Goal: Task Accomplishment & Management: Understand process/instructions

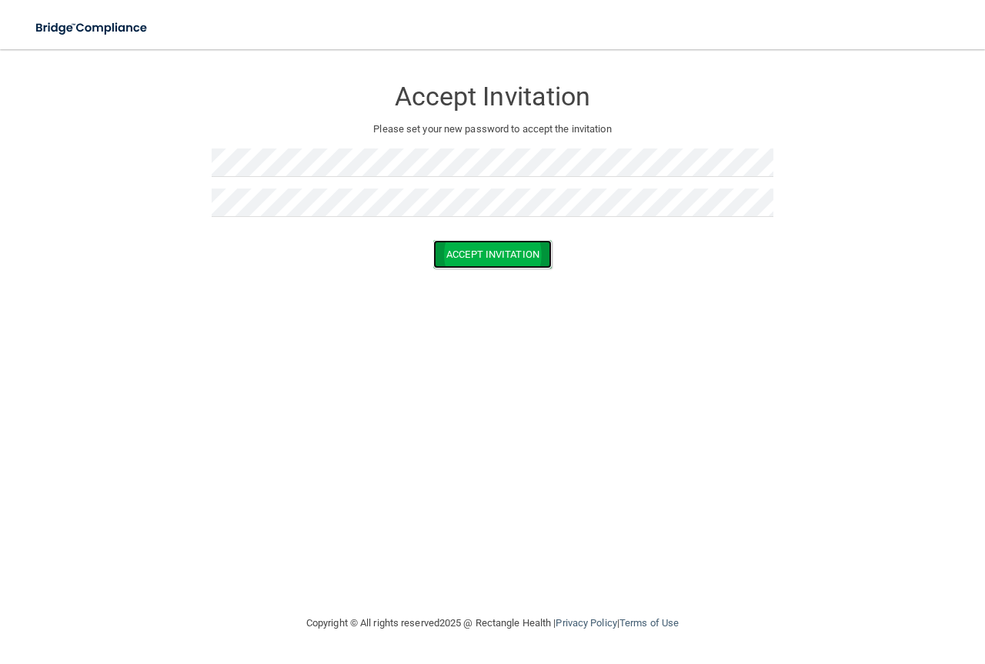
click at [496, 261] on button "Accept Invitation" at bounding box center [492, 254] width 119 height 28
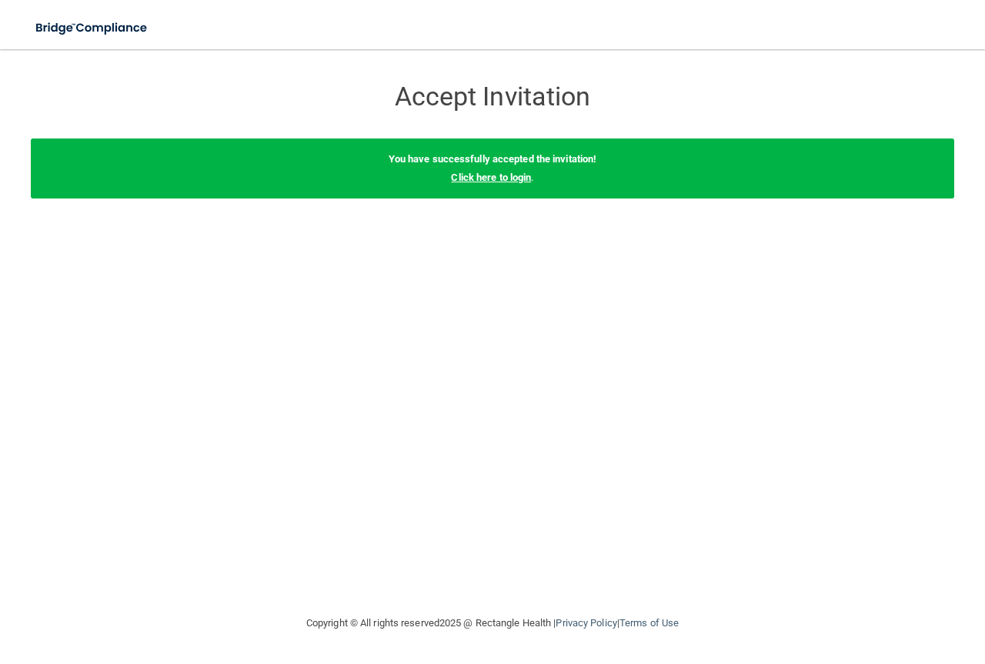
click at [526, 179] on link "Click here to login" at bounding box center [491, 178] width 80 height 12
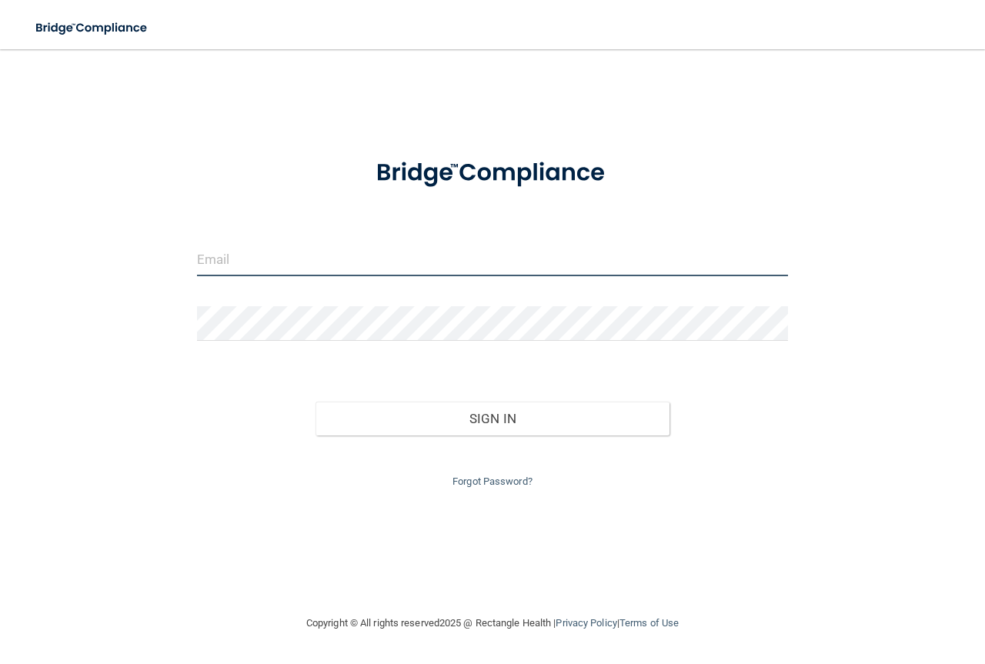
click at [382, 254] on input "email" at bounding box center [492, 259] width 591 height 35
type input "[EMAIL_ADDRESS][DOMAIN_NAME]"
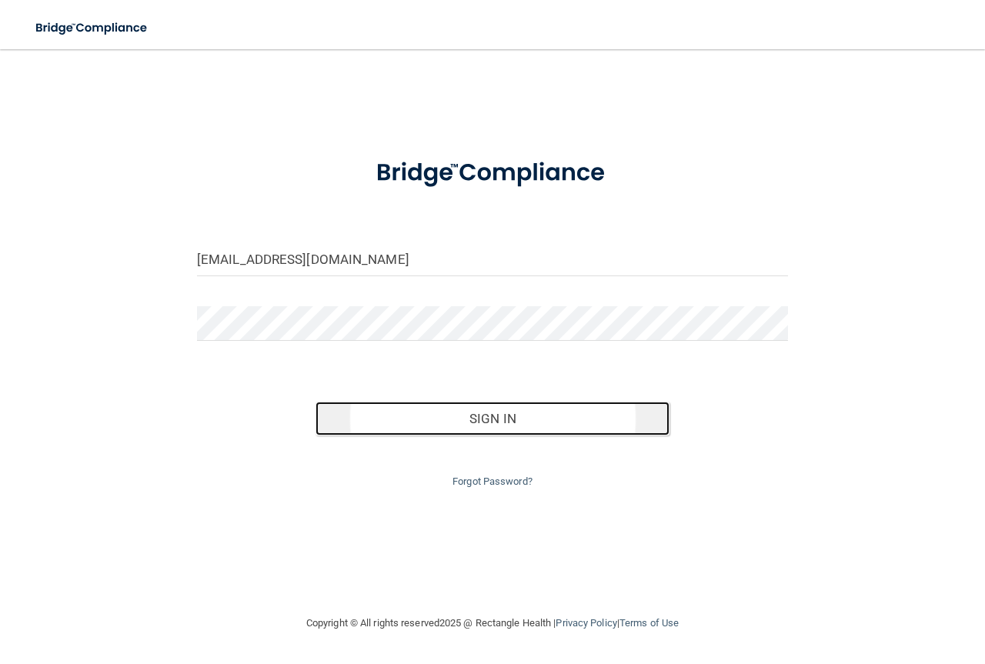
click at [452, 429] on button "Sign In" at bounding box center [493, 419] width 355 height 34
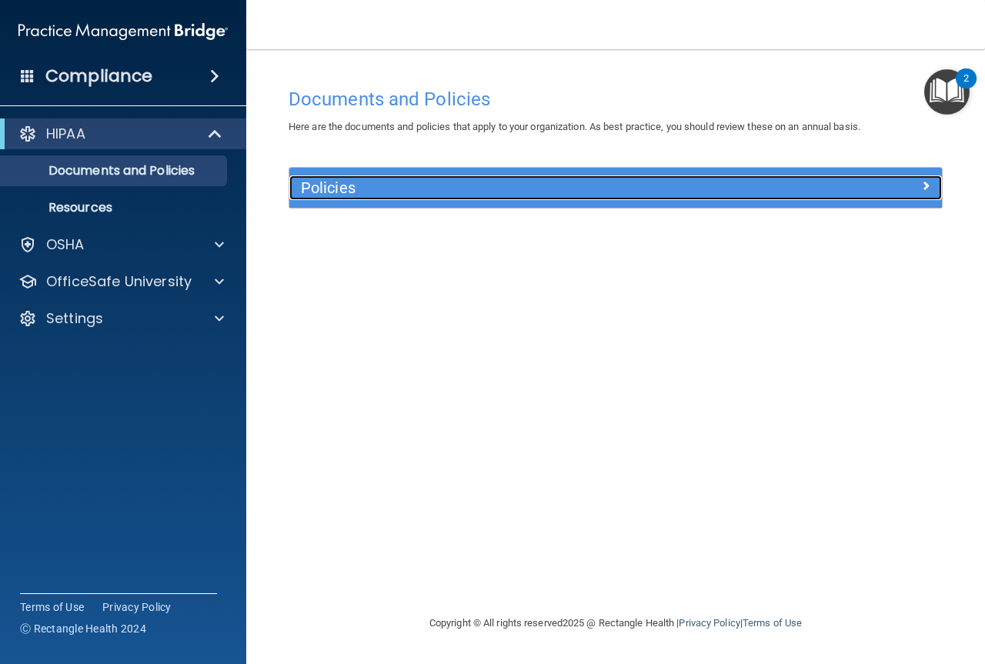
click at [918, 179] on div at bounding box center [860, 184] width 163 height 18
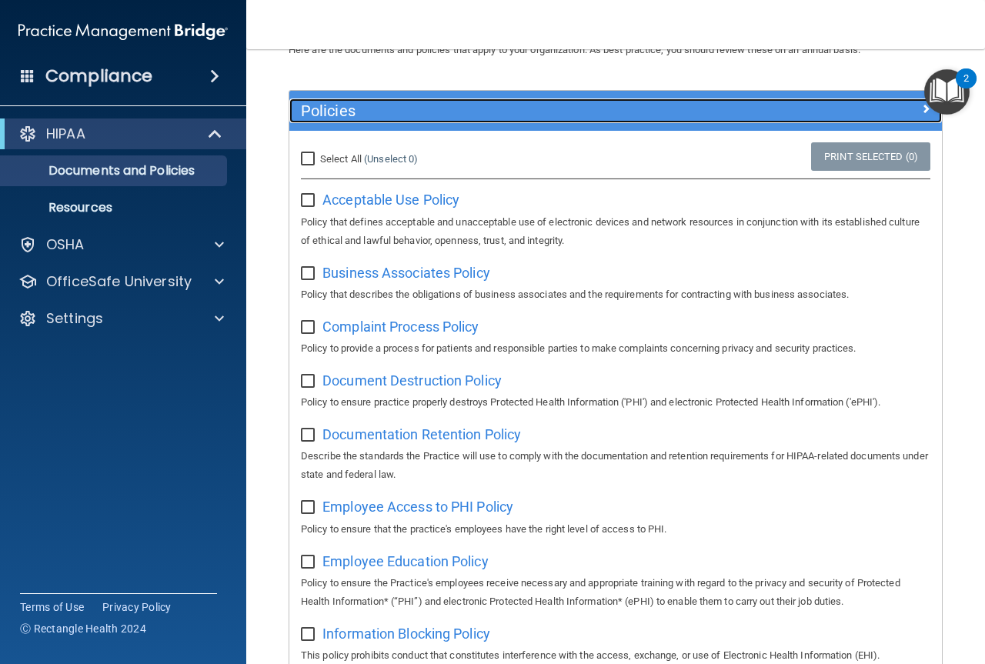
scroll to position [154, 0]
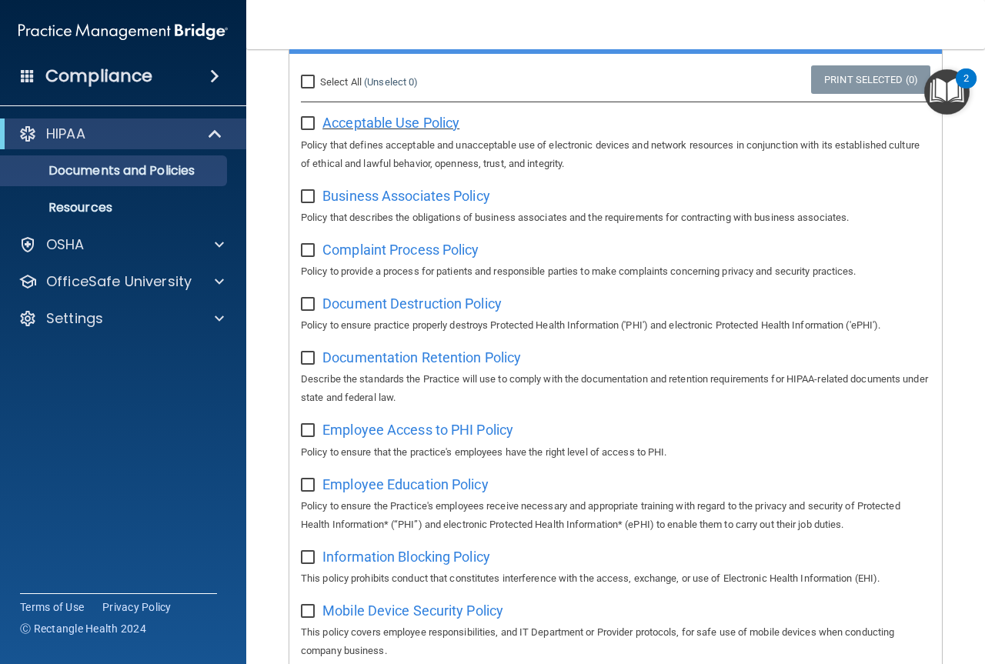
click at [407, 122] on span "Acceptable Use Policy" at bounding box center [390, 123] width 137 height 16
click at [312, 125] on input "checkbox" at bounding box center [310, 124] width 18 height 12
checkbox input "true"
click at [389, 212] on p "Policy that describes the obligations of business associates and the requiremen…" at bounding box center [615, 218] width 629 height 18
click at [388, 198] on span "Business Associates Policy" at bounding box center [406, 196] width 168 height 16
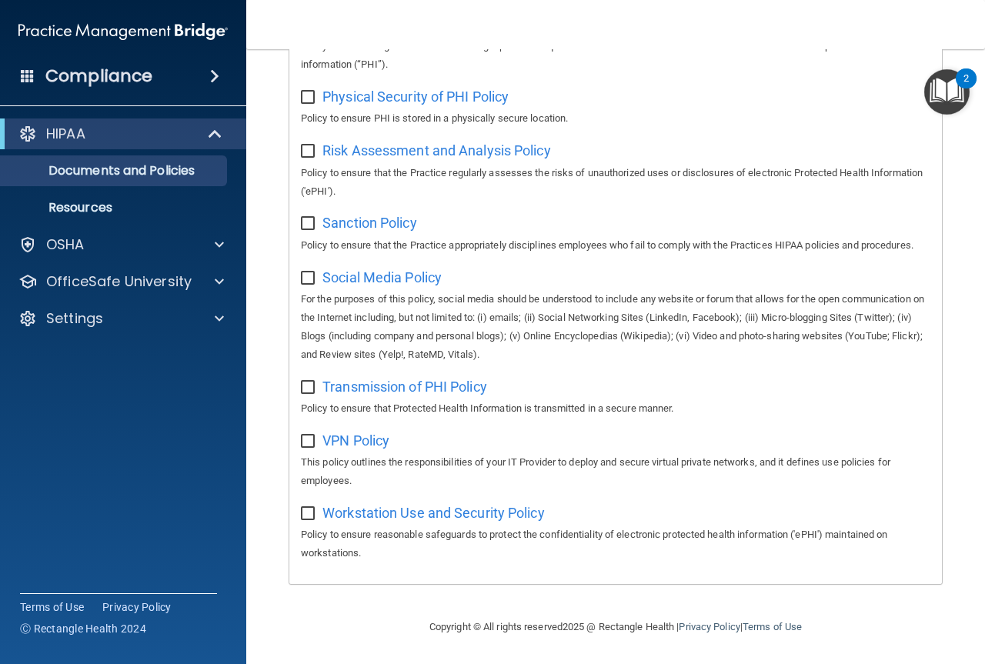
scroll to position [1100, 0]
click at [305, 274] on input "checkbox" at bounding box center [310, 278] width 18 height 12
checkbox input "true"
click at [309, 218] on input "checkbox" at bounding box center [310, 224] width 18 height 12
checkbox input "true"
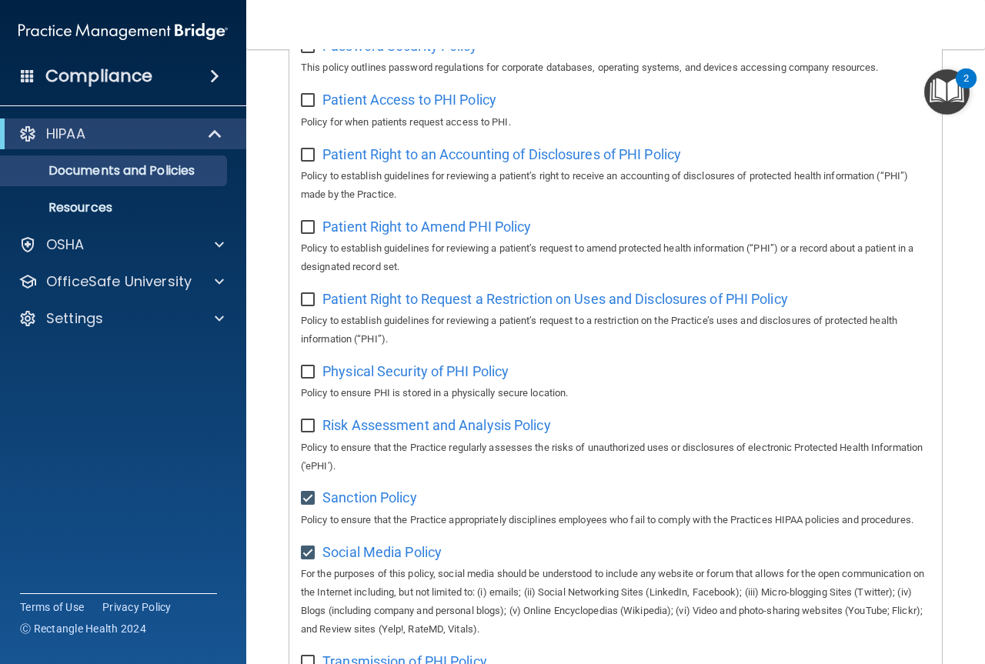
scroll to position [793, 0]
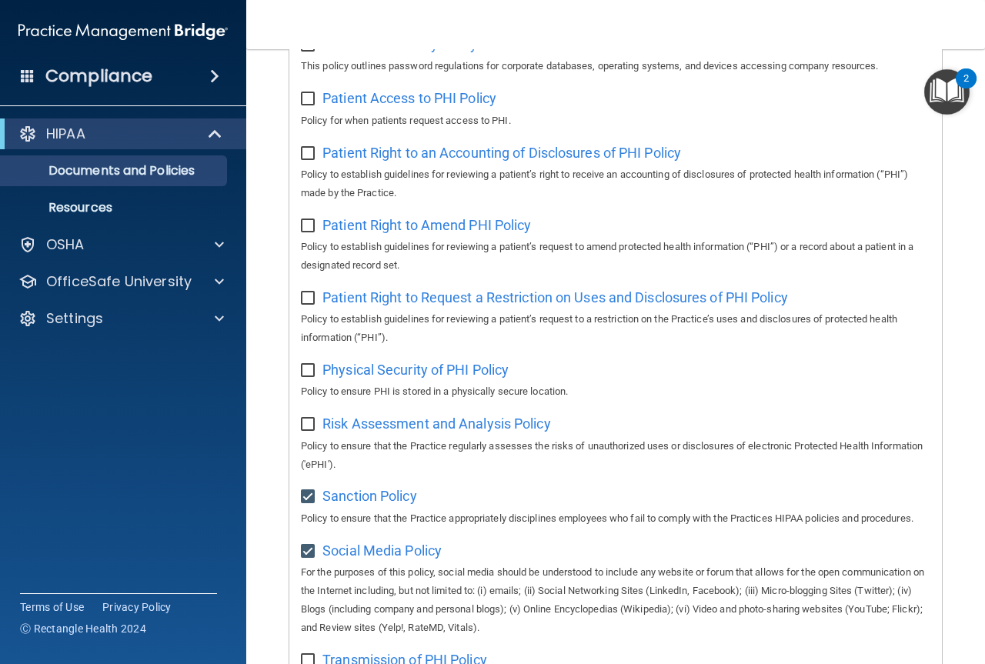
click at [312, 431] on input "checkbox" at bounding box center [310, 425] width 18 height 12
checkbox input "true"
click at [364, 378] on span "Physical Security of PHI Policy" at bounding box center [415, 370] width 186 height 16
click at [310, 377] on input "checkbox" at bounding box center [310, 371] width 18 height 12
checkbox input "true"
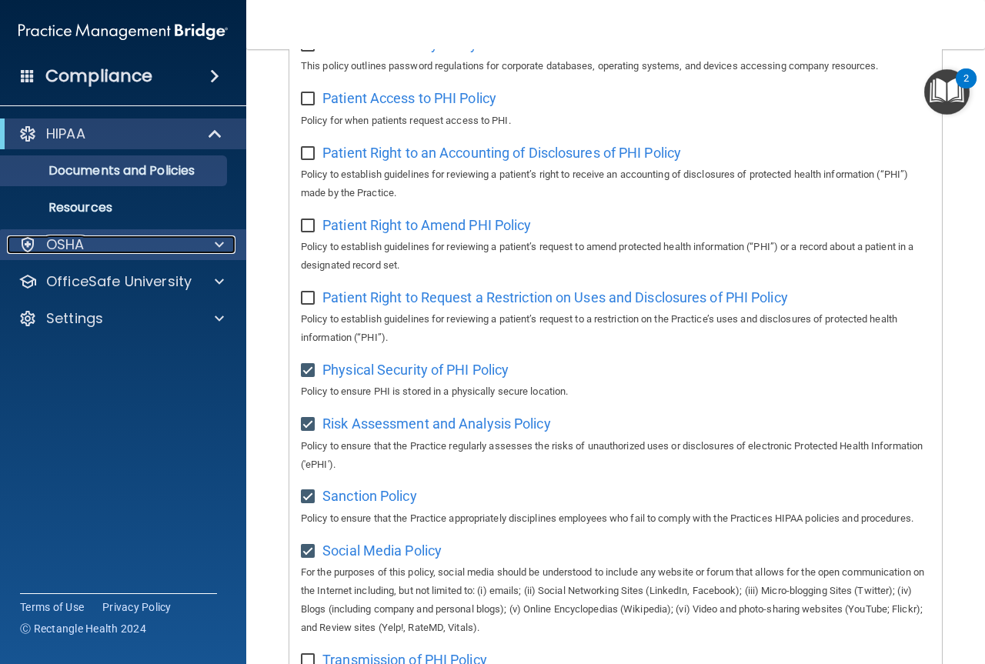
click at [219, 245] on span at bounding box center [219, 244] width 9 height 18
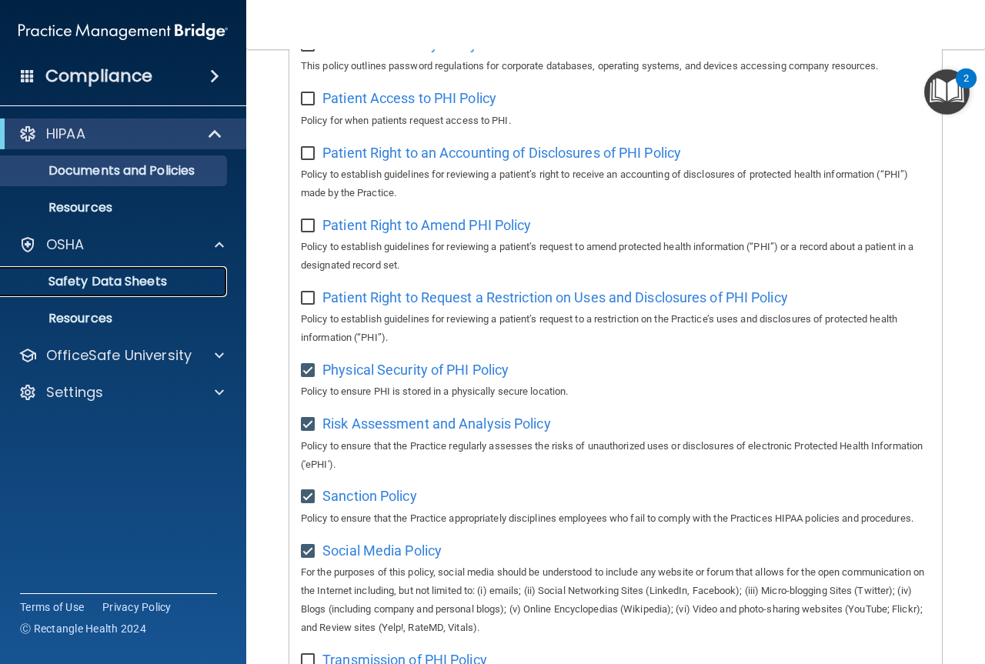
click at [145, 276] on p "Safety Data Sheets" at bounding box center [115, 281] width 210 height 15
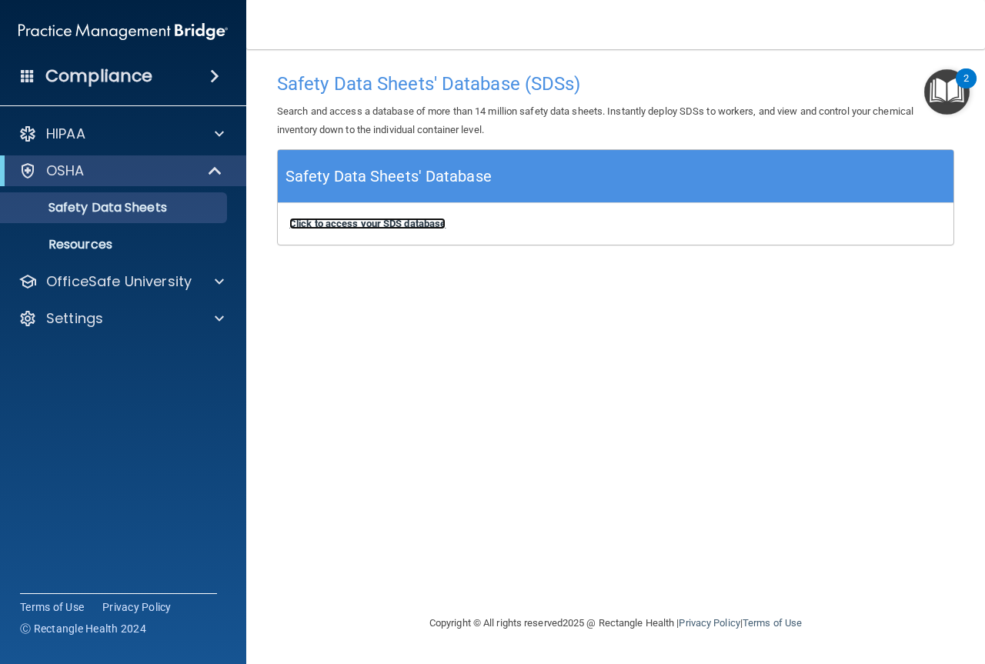
click at [399, 221] on b "Click to access your SDS database" at bounding box center [367, 224] width 156 height 12
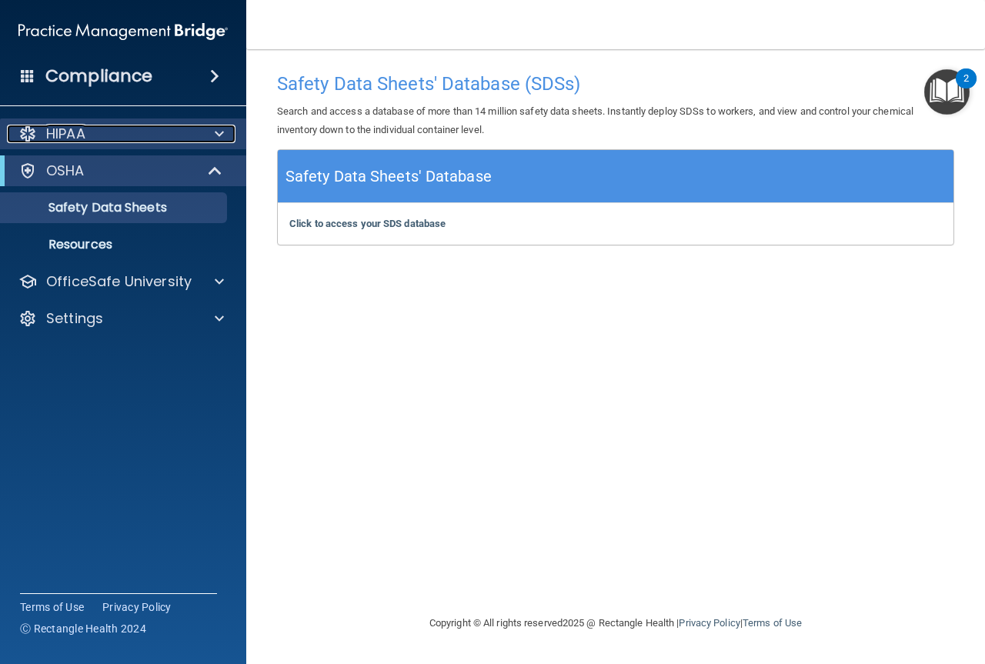
click at [225, 129] on div at bounding box center [217, 134] width 38 height 18
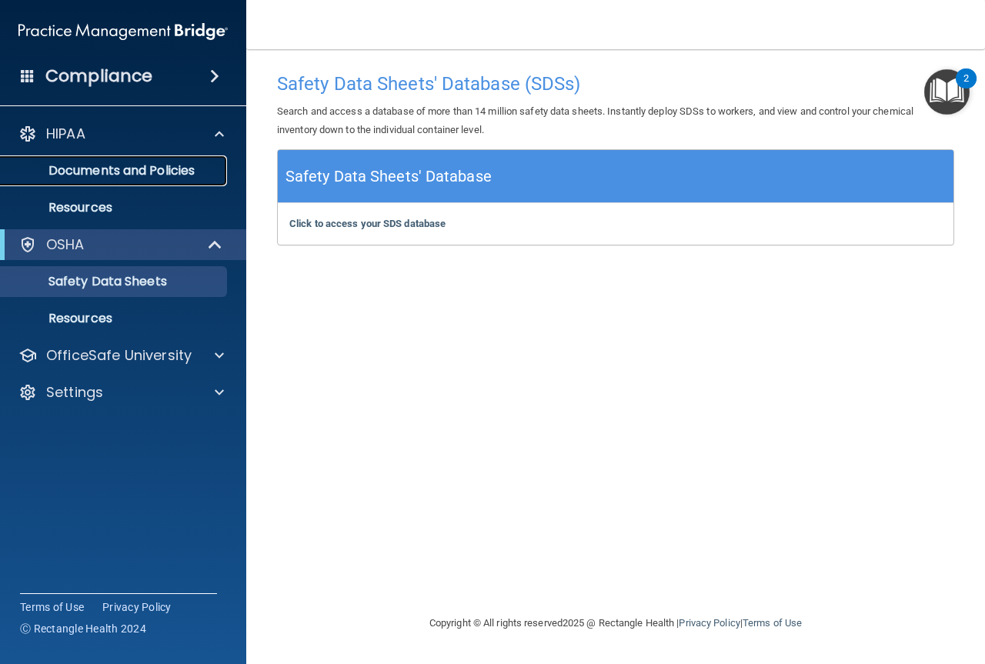
click at [182, 163] on p "Documents and Policies" at bounding box center [115, 170] width 210 height 15
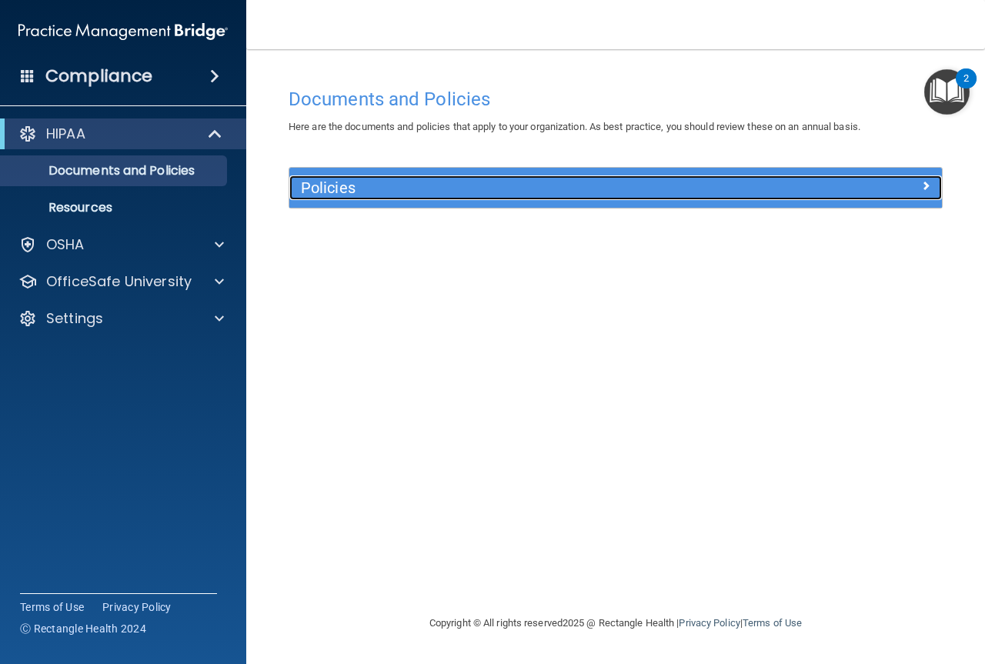
click at [322, 187] on h5 "Policies" at bounding box center [534, 187] width 466 height 17
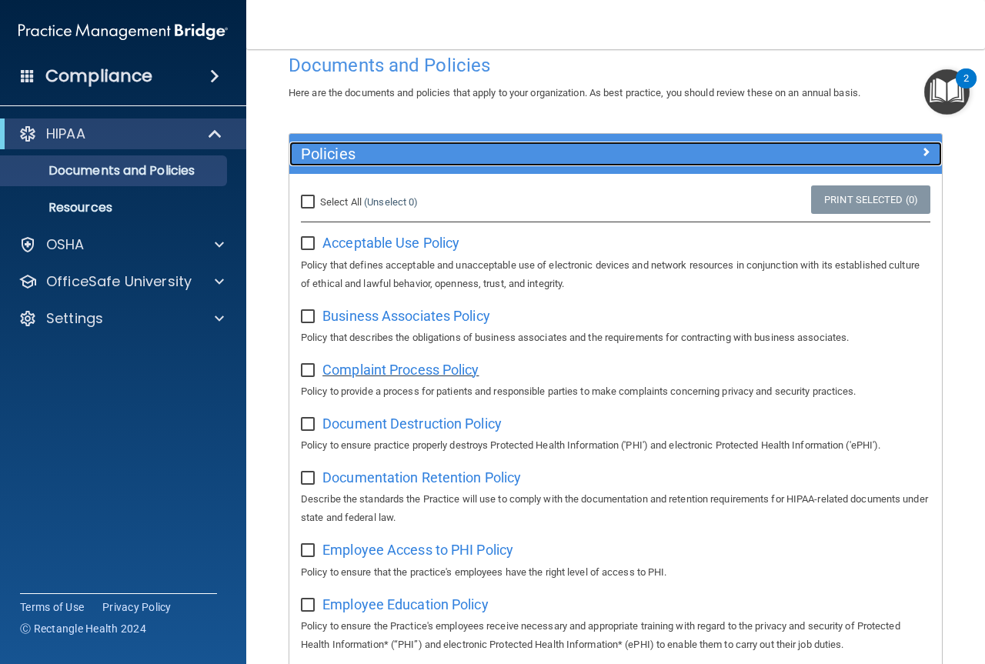
scroll to position [23, 0]
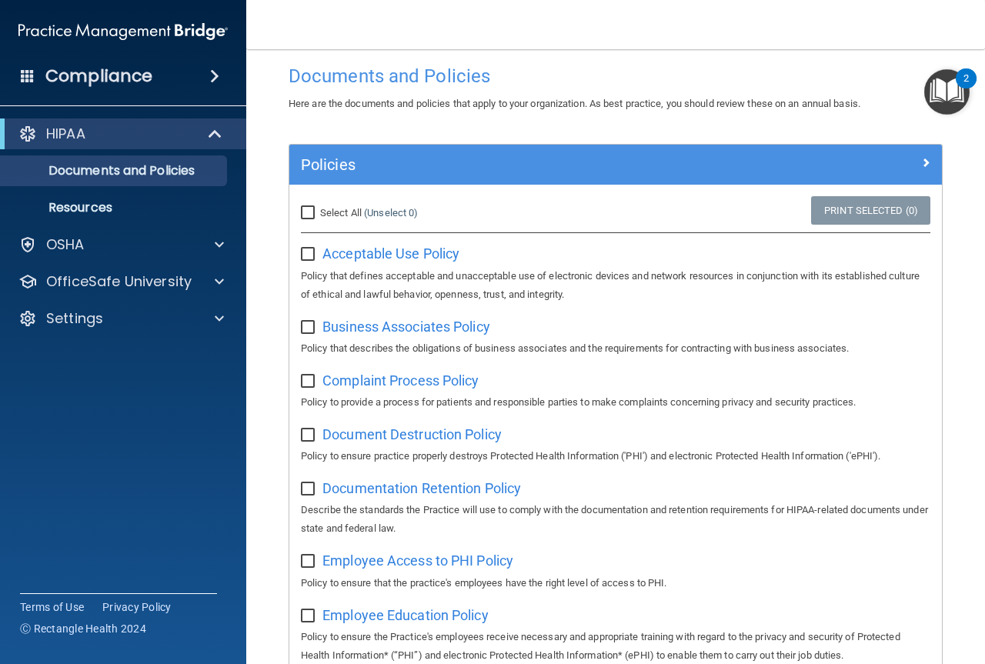
click at [310, 254] on input "checkbox" at bounding box center [310, 255] width 18 height 12
checkbox input "true"
click at [308, 325] on input "checkbox" at bounding box center [310, 328] width 18 height 12
checkbox input "true"
click at [307, 377] on input "checkbox" at bounding box center [310, 382] width 18 height 12
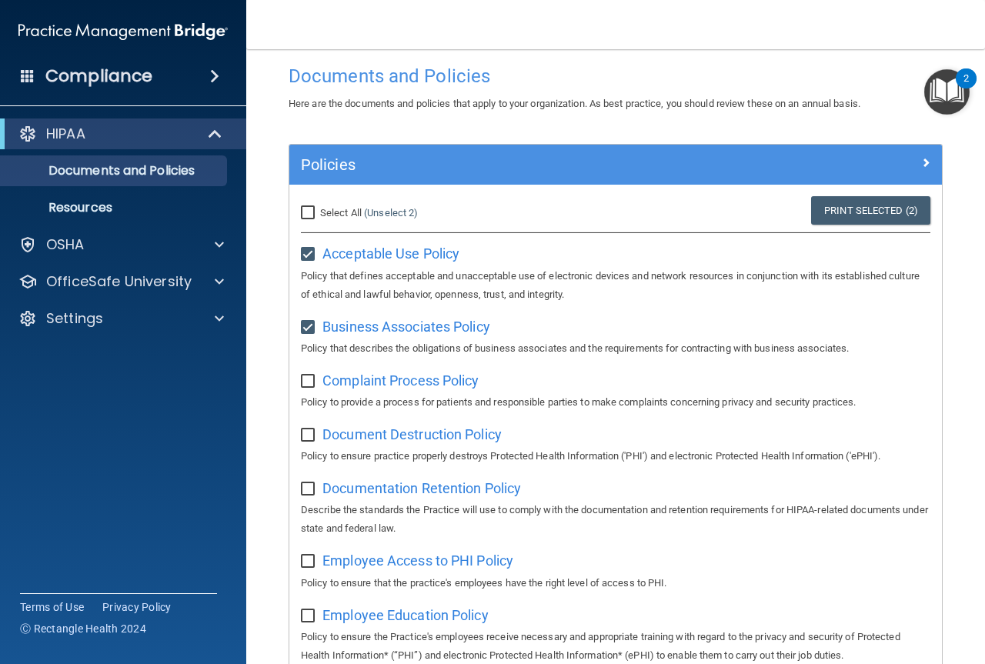
checkbox input "true"
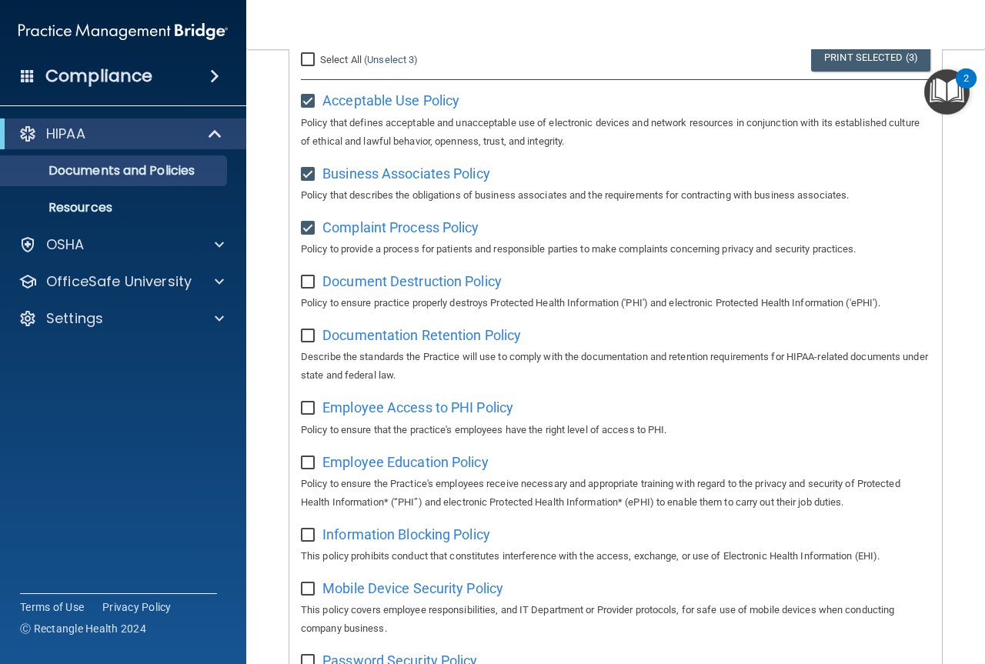
scroll to position [177, 0]
click at [544, 308] on p "Policy to ensure practice properly destroys Protected Health Information ('PHI'…" at bounding box center [615, 302] width 629 height 18
click at [396, 284] on span "Document Destruction Policy" at bounding box center [411, 280] width 179 height 16
click at [313, 282] on input "checkbox" at bounding box center [310, 281] width 18 height 12
checkbox input "true"
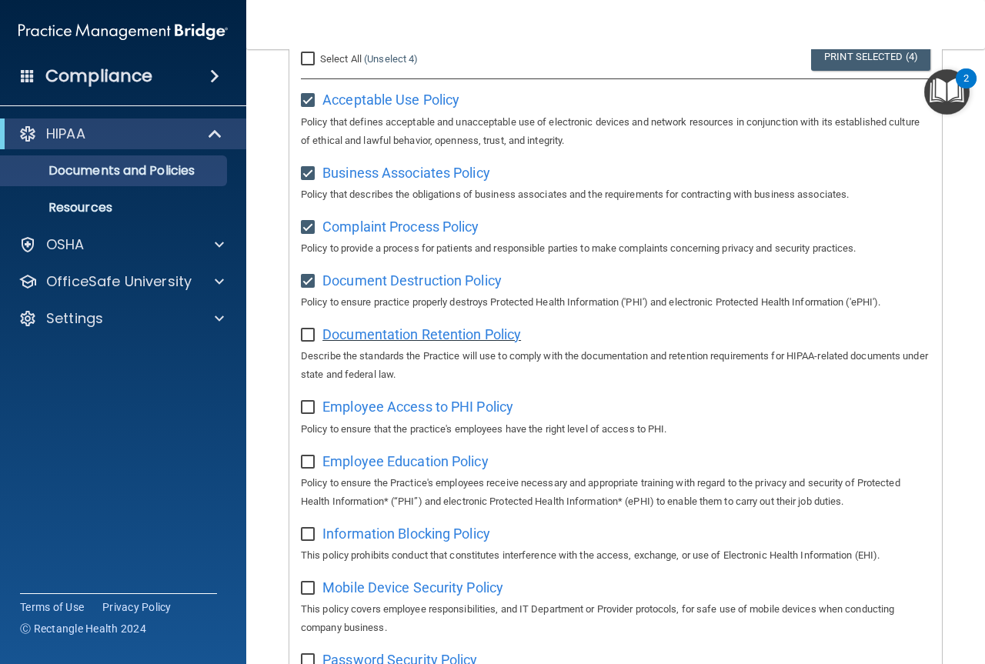
click at [390, 340] on span "Documentation Retention Policy" at bounding box center [421, 334] width 199 height 16
click at [314, 336] on input "checkbox" at bounding box center [310, 335] width 18 height 12
checkbox input "true"
click at [372, 414] on span "Employee Access to PHI Policy" at bounding box center [417, 407] width 191 height 16
click at [315, 413] on input "checkbox" at bounding box center [310, 408] width 18 height 12
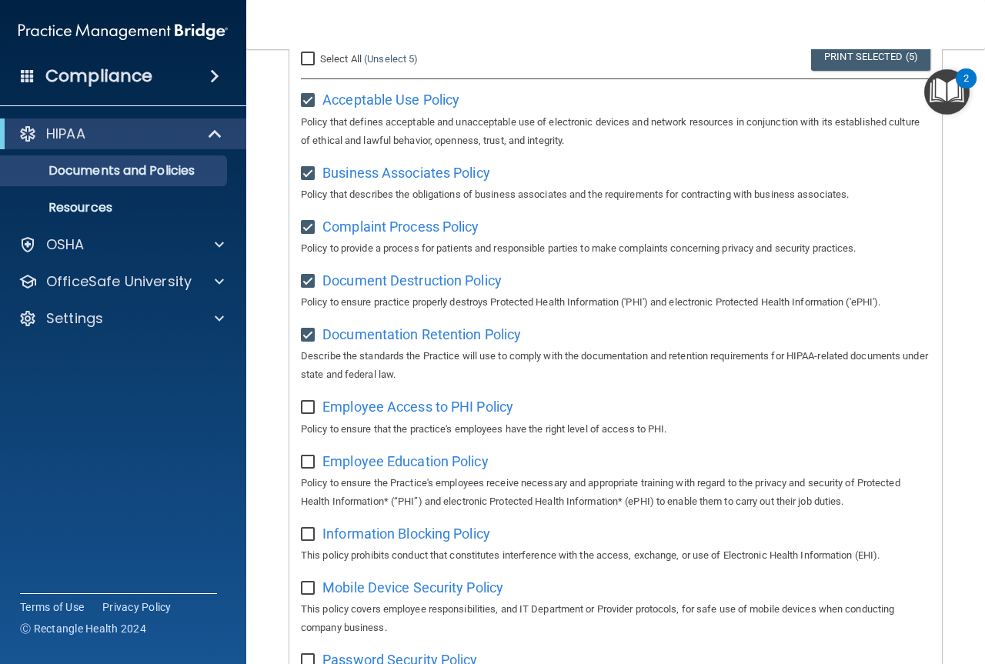
checkbox input "true"
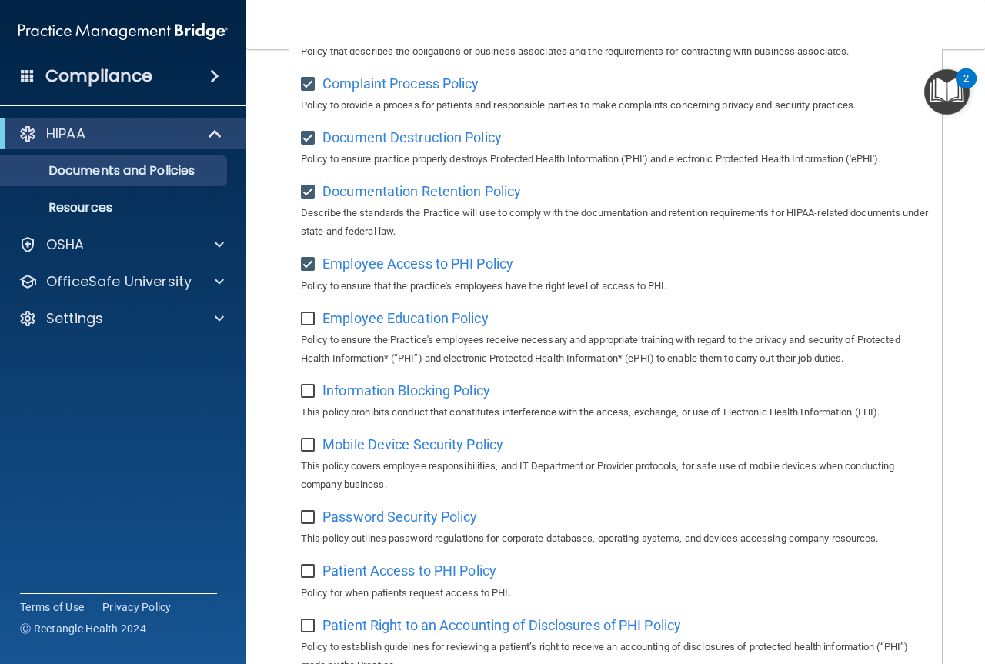
scroll to position [331, 0]
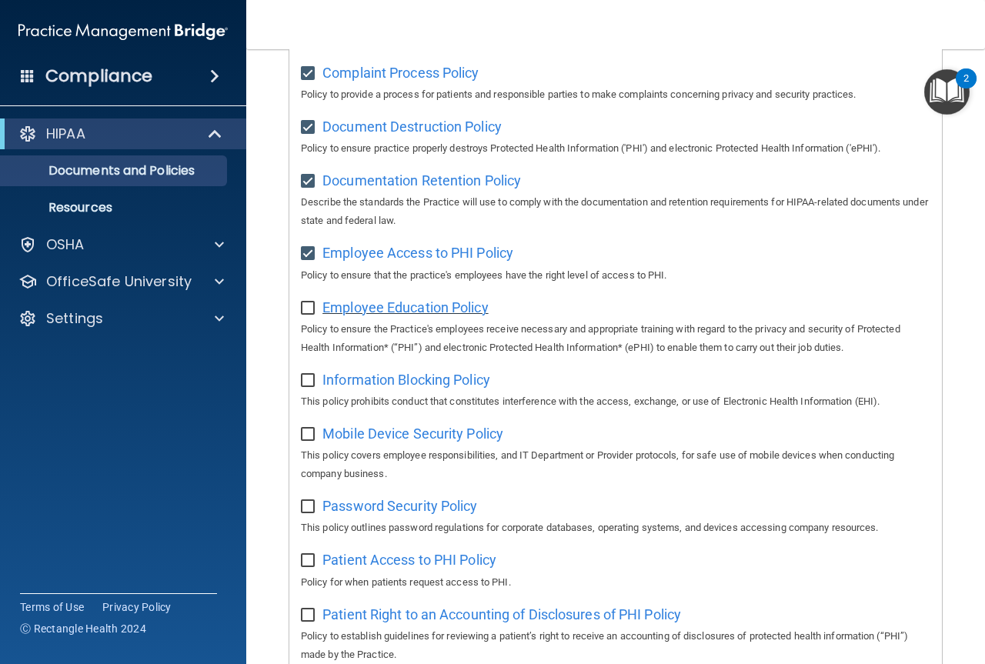
click at [377, 312] on span "Employee Education Policy" at bounding box center [405, 307] width 166 height 16
click at [312, 312] on input "checkbox" at bounding box center [310, 308] width 18 height 12
checkbox input "true"
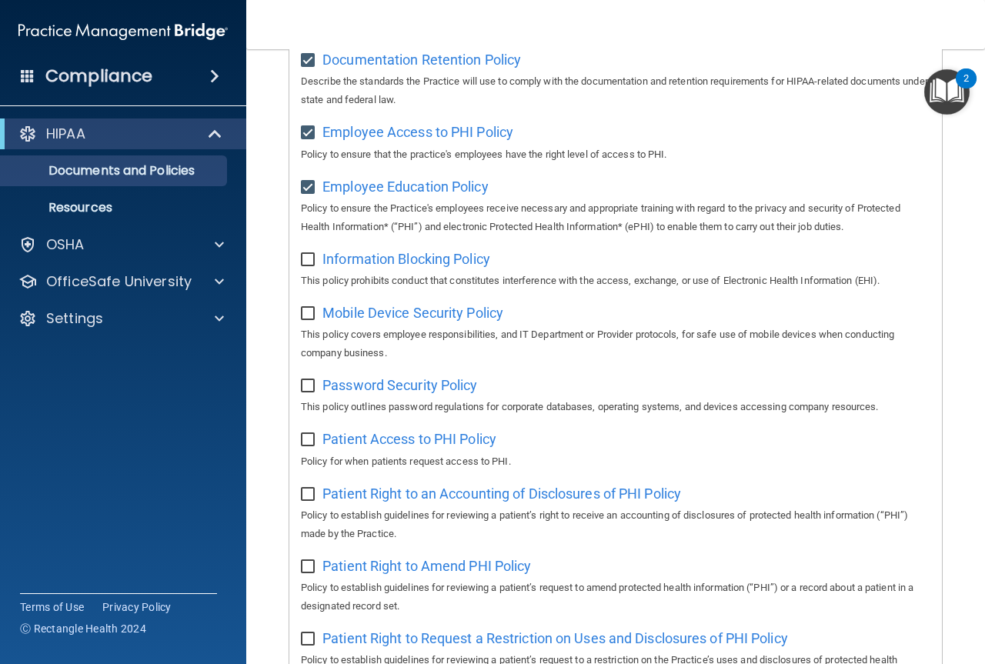
scroll to position [485, 0]
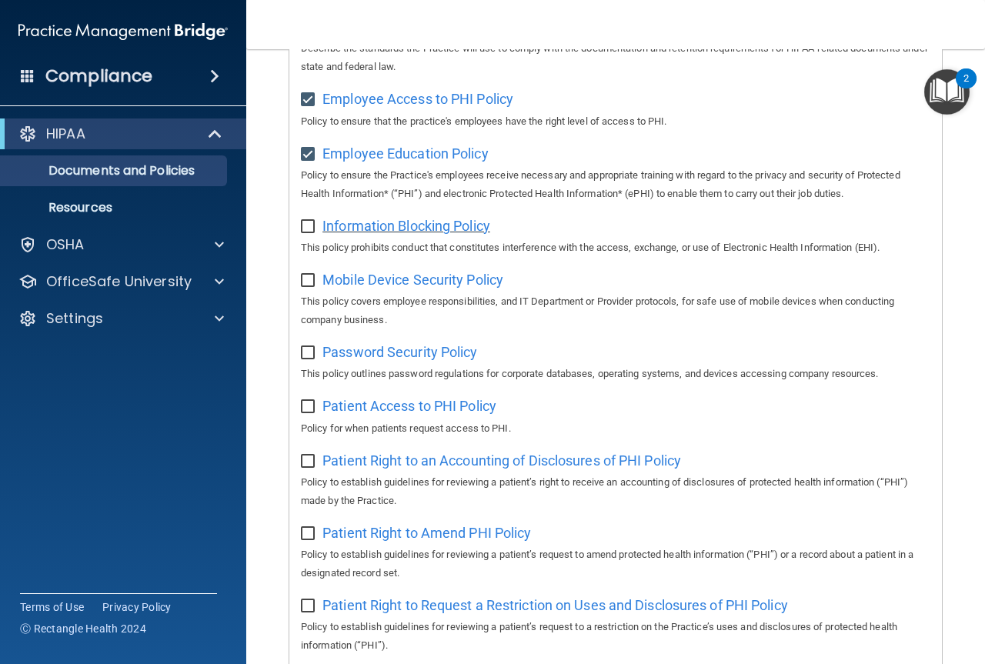
click at [407, 234] on span "Information Blocking Policy" at bounding box center [406, 226] width 168 height 16
click at [316, 230] on input "checkbox" at bounding box center [310, 227] width 18 height 12
checkbox input "true"
click at [371, 288] on span "Mobile Device Security Policy" at bounding box center [412, 280] width 181 height 16
click at [309, 287] on input "checkbox" at bounding box center [310, 281] width 18 height 12
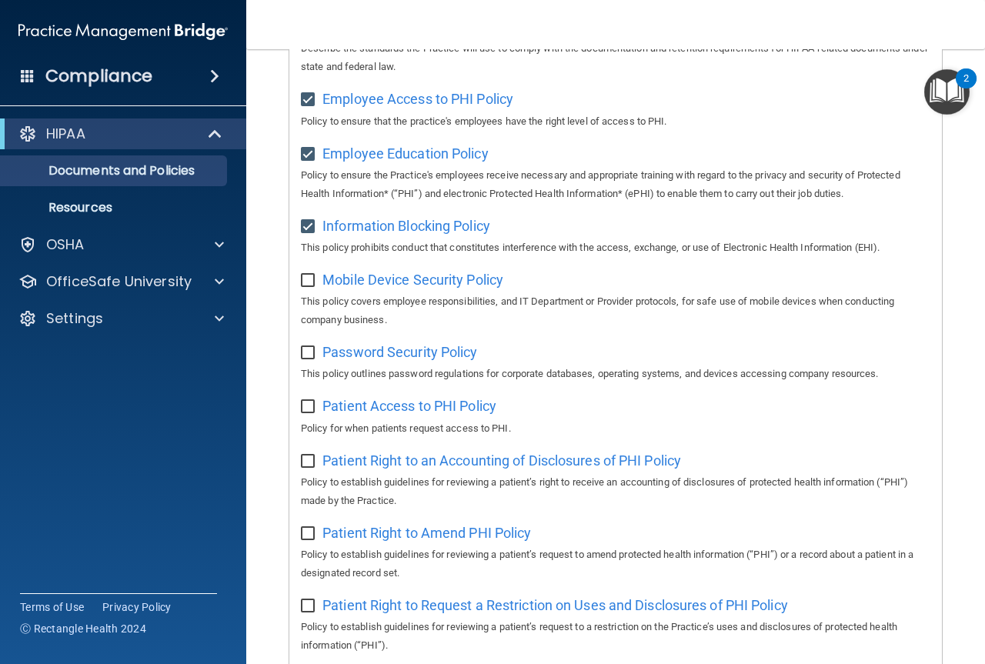
checkbox input "true"
click at [416, 357] on span "Password Security Policy" at bounding box center [399, 352] width 155 height 16
click at [316, 359] on input "checkbox" at bounding box center [310, 353] width 18 height 12
checkbox input "true"
click at [414, 414] on span "Patient Access to PHI Policy" at bounding box center [409, 406] width 174 height 16
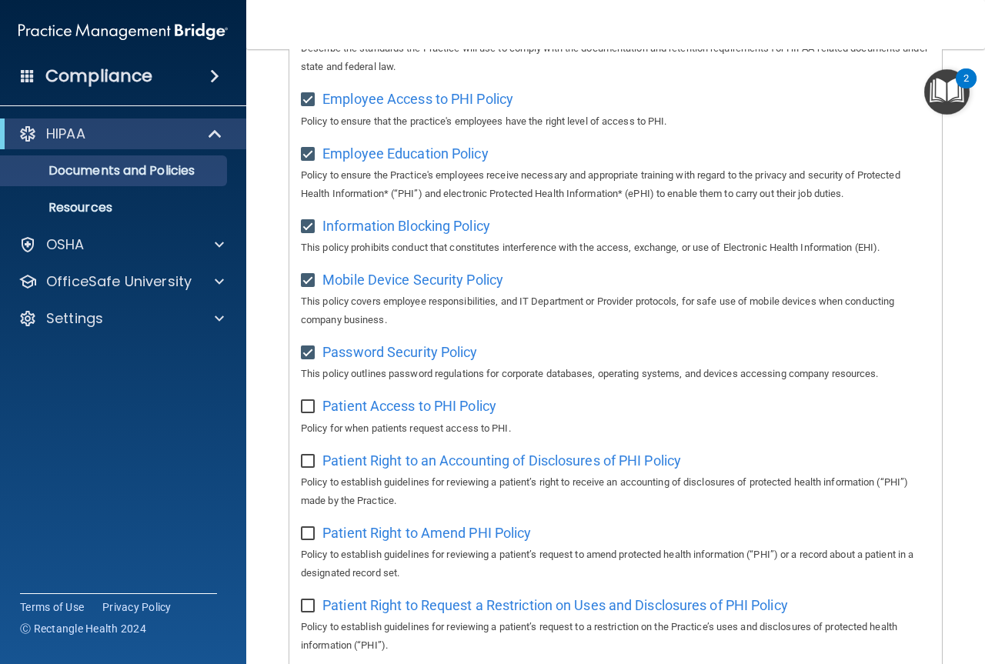
click at [307, 413] on input "checkbox" at bounding box center [310, 407] width 18 height 12
checkbox input "true"
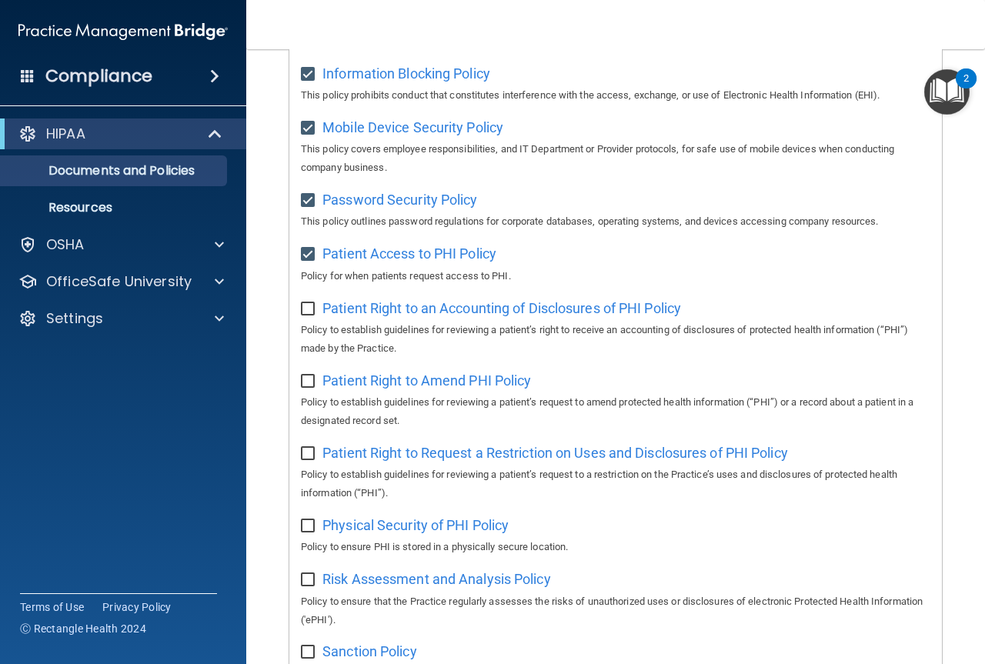
scroll to position [716, 0]
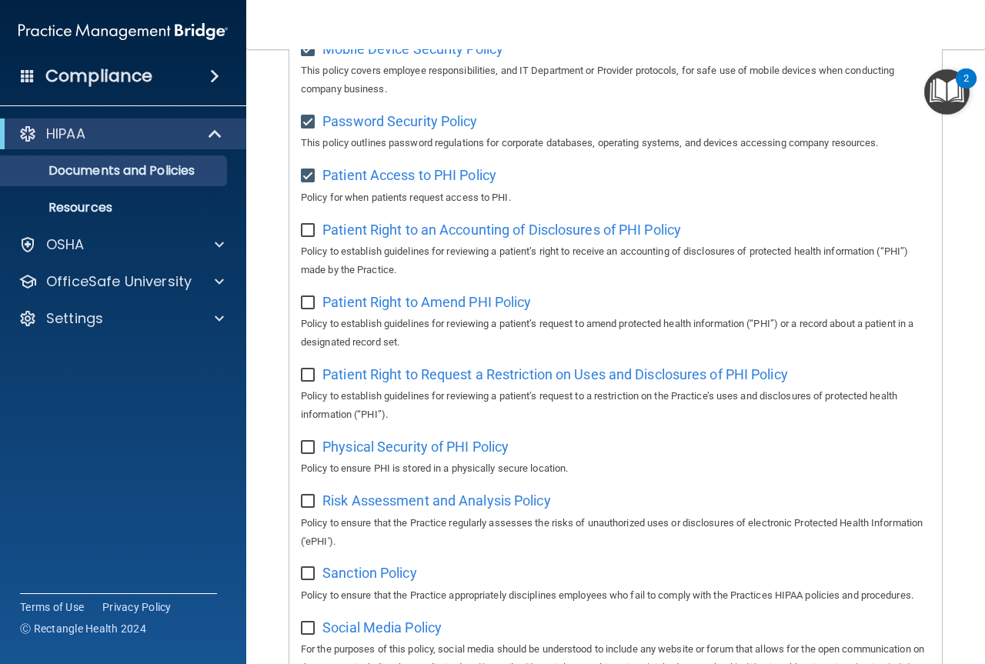
click at [530, 247] on div "Patient Right to an Accounting of Disclosures of PHI Policy Policy to establish…" at bounding box center [615, 248] width 629 height 62
click at [521, 238] on span "Patient Right to an Accounting of Disclosures of PHI Policy" at bounding box center [501, 230] width 359 height 16
click at [311, 237] on input "checkbox" at bounding box center [310, 231] width 18 height 12
checkbox input "true"
click at [395, 310] on span "Patient Right to Amend PHI Policy" at bounding box center [426, 302] width 209 height 16
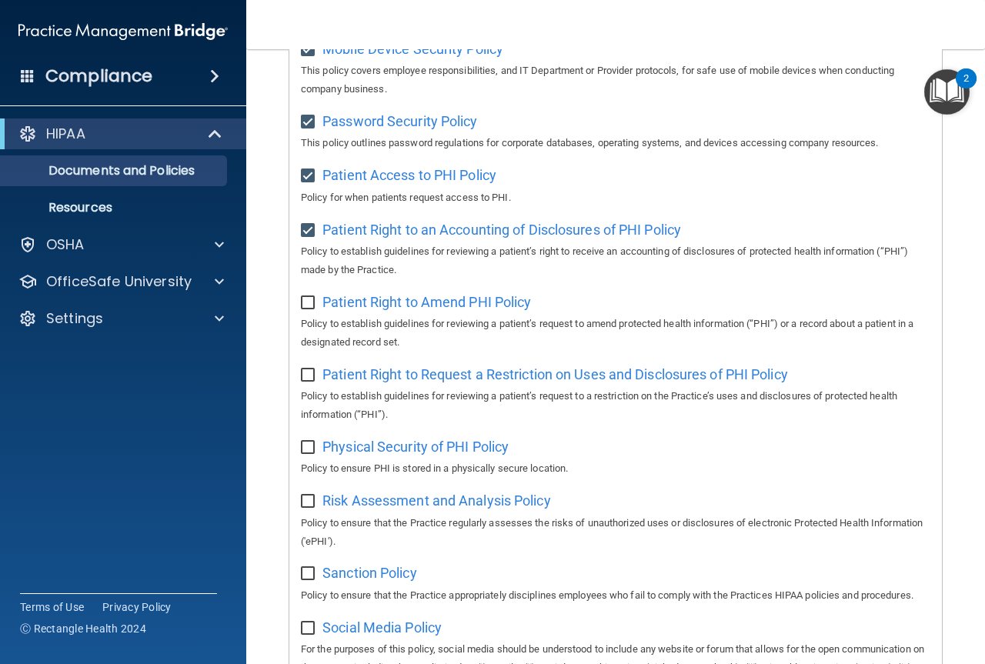
click at [309, 309] on input "checkbox" at bounding box center [310, 303] width 18 height 12
checkbox input "true"
click at [459, 405] on p "Policy to establish guidelines for reviewing a patient’s request to a restricti…" at bounding box center [615, 405] width 629 height 37
click at [455, 382] on span "Patient Right to Request a Restriction on Uses and Disclosures of PHI Policy" at bounding box center [555, 374] width 466 height 16
click at [308, 382] on input "checkbox" at bounding box center [310, 375] width 18 height 12
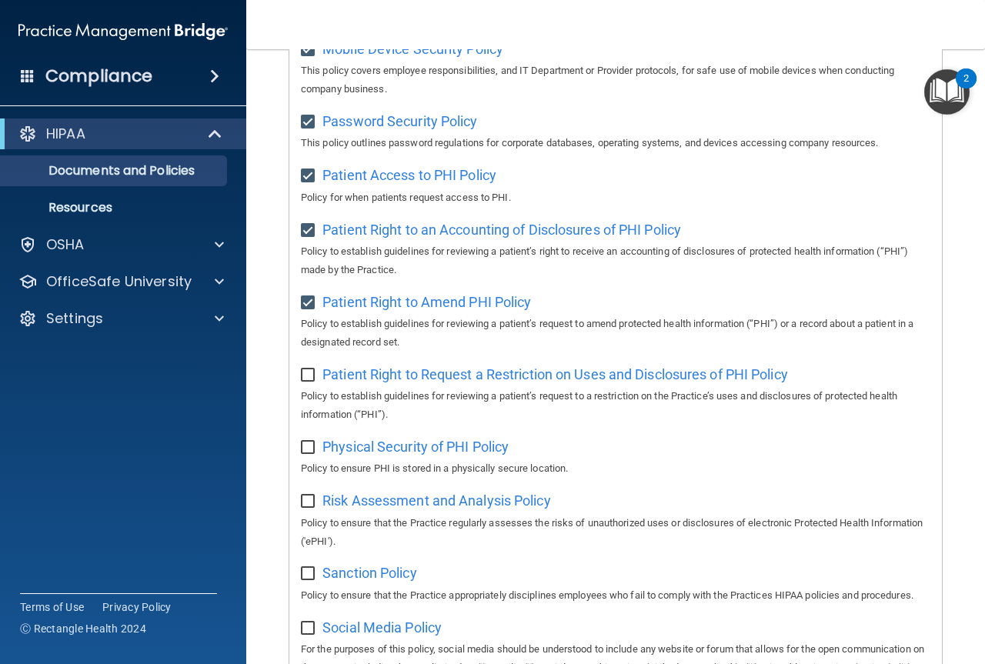
checkbox input "true"
click at [404, 455] on span "Physical Security of PHI Policy" at bounding box center [415, 447] width 186 height 16
click at [312, 454] on input "checkbox" at bounding box center [310, 448] width 18 height 12
checkbox input "true"
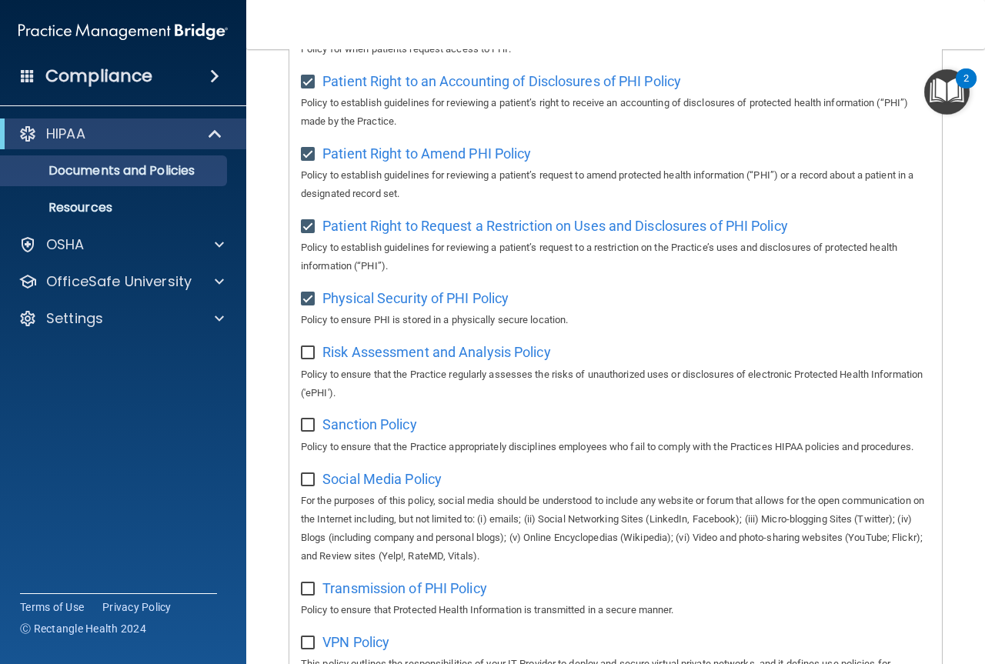
scroll to position [870, 0]
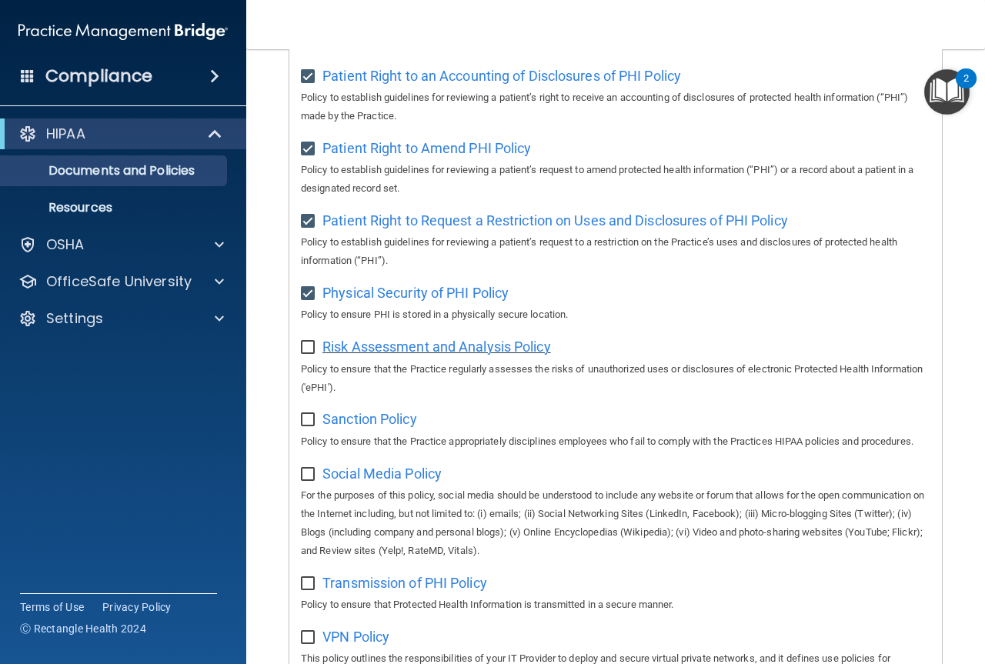
click at [416, 355] on span "Risk Assessment and Analysis Policy" at bounding box center [436, 347] width 229 height 16
click at [309, 354] on input "checkbox" at bounding box center [310, 348] width 18 height 12
checkbox input "true"
click at [395, 451] on p "Policy to ensure that the Practice appropriately disciplines employees who fail…" at bounding box center [615, 441] width 629 height 18
click at [378, 427] on span "Sanction Policy" at bounding box center [369, 419] width 95 height 16
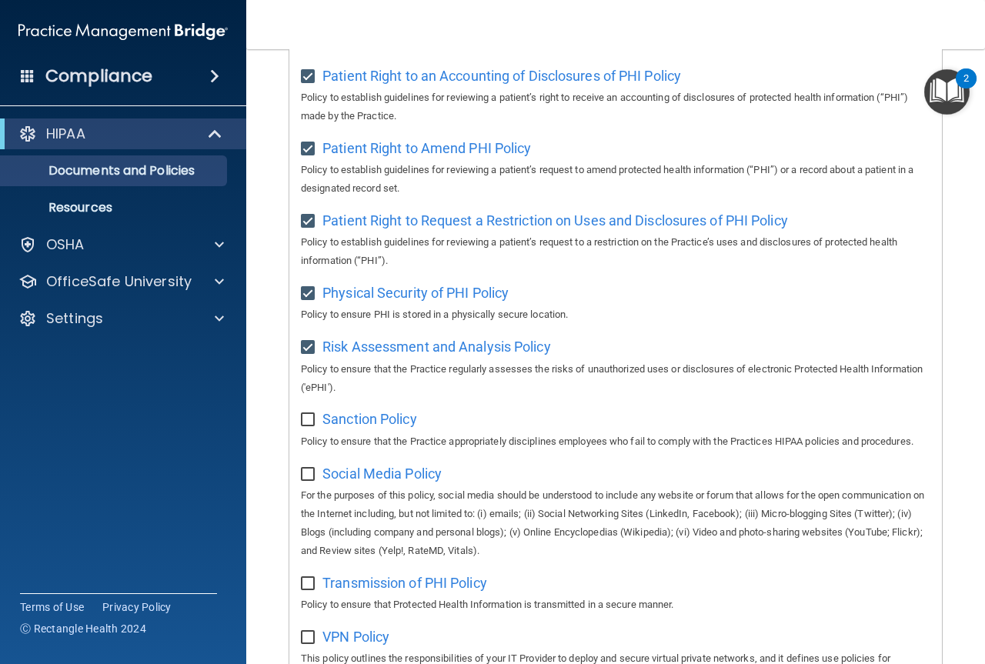
click at [305, 426] on input "checkbox" at bounding box center [310, 420] width 18 height 12
checkbox input "true"
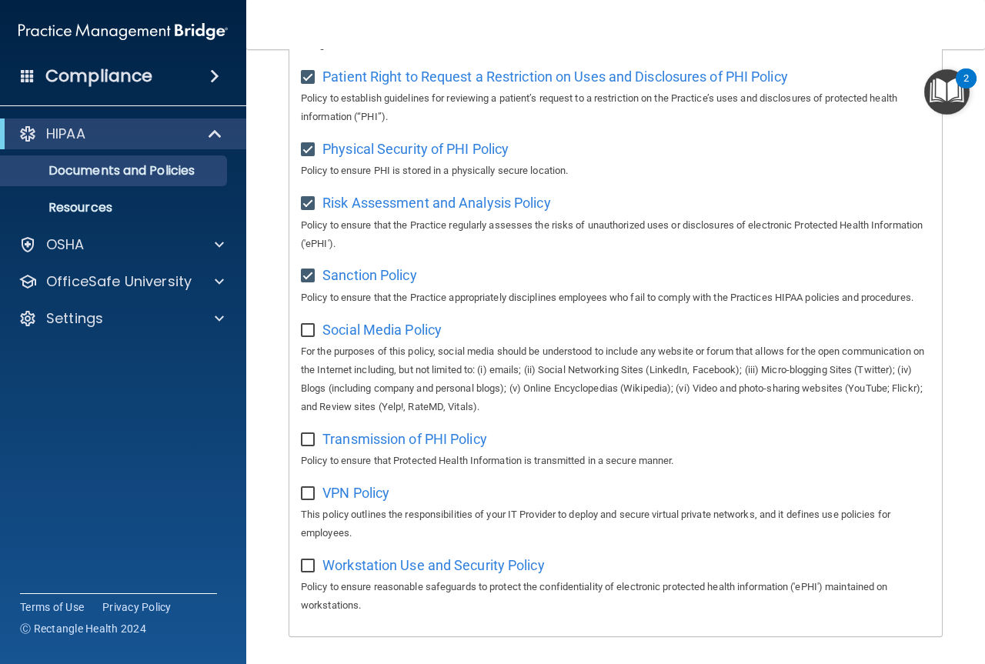
scroll to position [1023, 0]
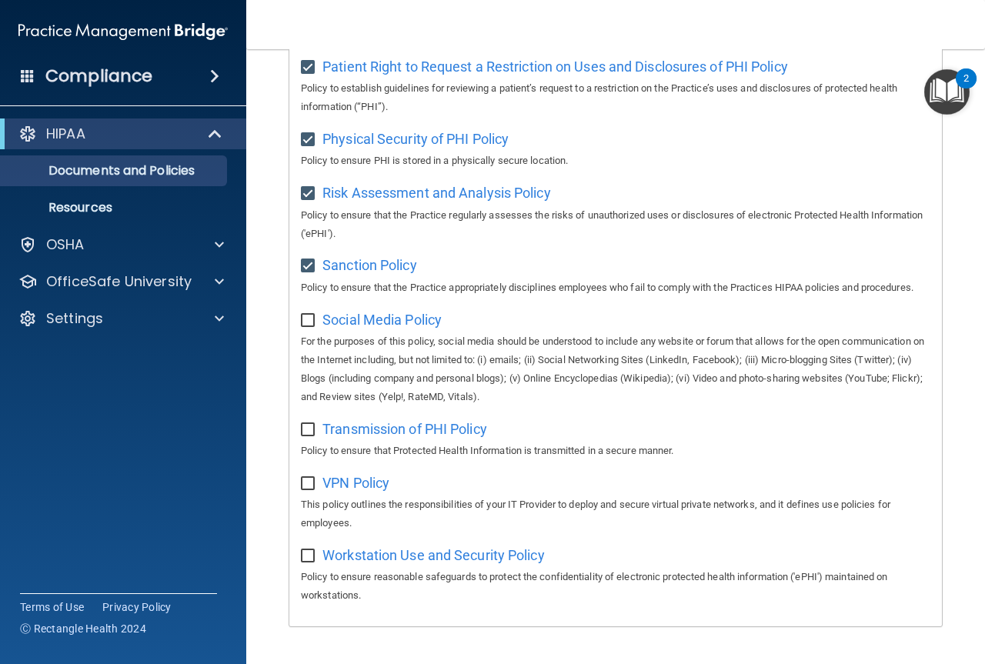
click at [310, 327] on input "checkbox" at bounding box center [310, 321] width 18 height 12
checkbox input "true"
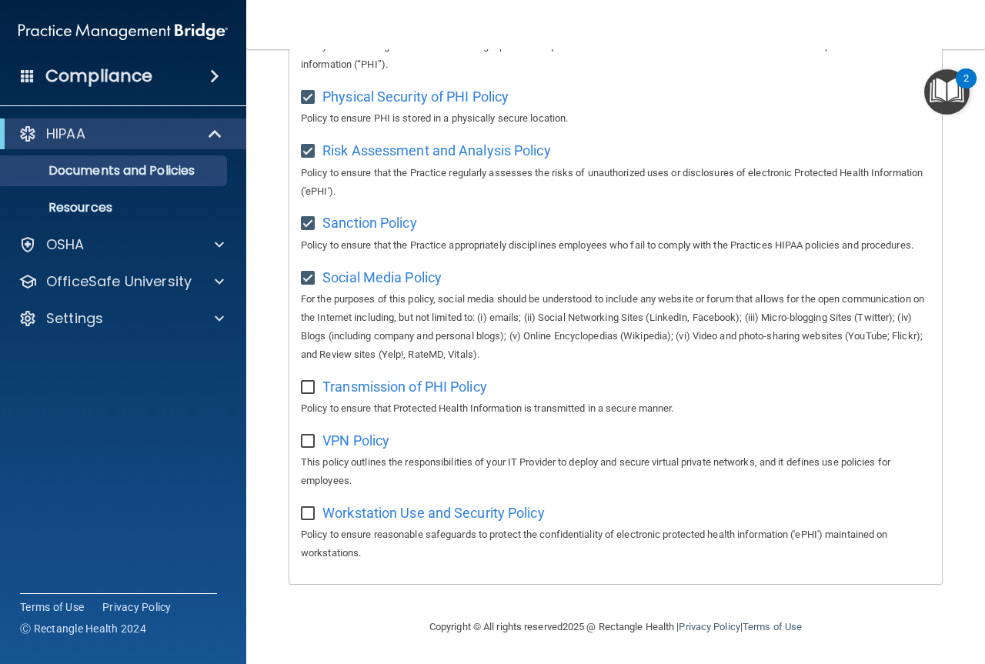
scroll to position [1100, 0]
click at [304, 387] on input "checkbox" at bounding box center [310, 388] width 18 height 12
checkbox input "true"
click at [379, 440] on span "VPN Policy" at bounding box center [355, 440] width 67 height 16
click at [312, 441] on input "checkbox" at bounding box center [310, 442] width 18 height 12
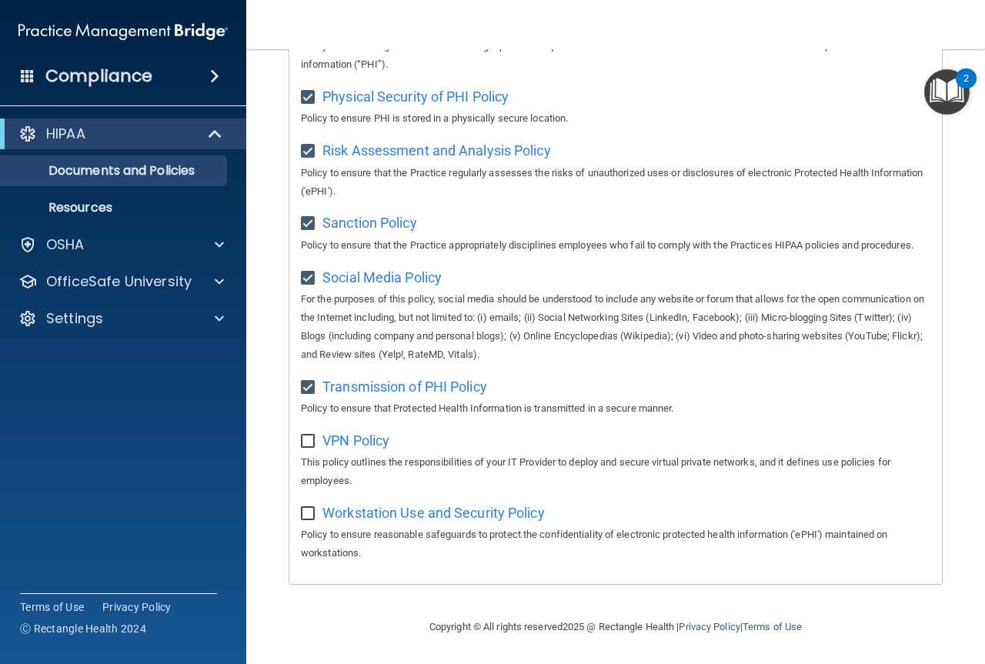
checkbox input "true"
click at [386, 518] on span "Workstation Use and Security Policy" at bounding box center [433, 513] width 222 height 16
click at [307, 516] on input "checkbox" at bounding box center [310, 514] width 18 height 12
checkbox input "true"
click at [87, 206] on p "Resources" at bounding box center [115, 207] width 210 height 15
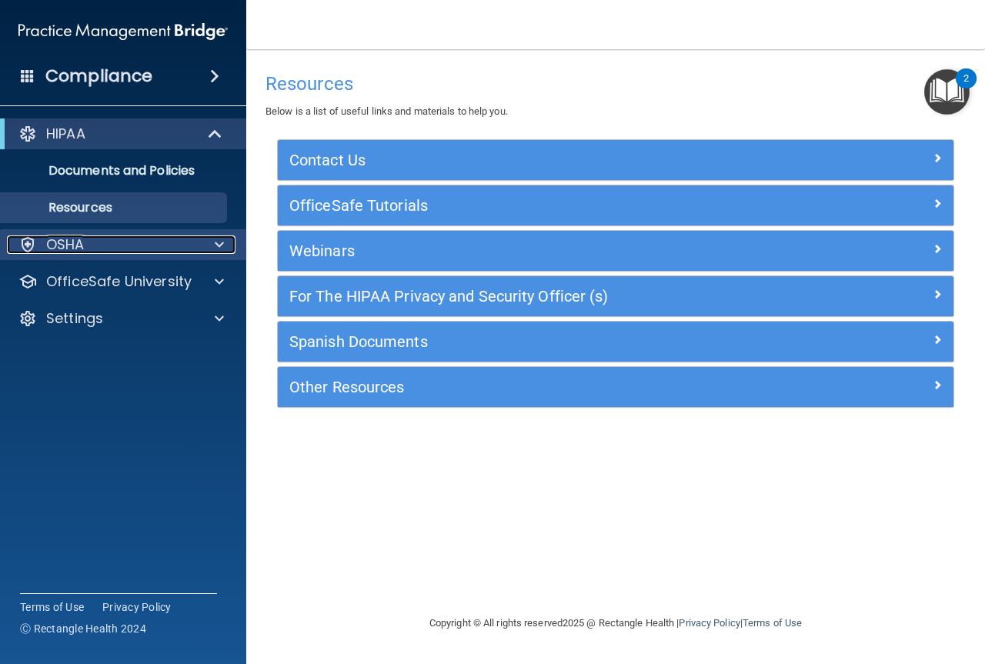
click at [220, 241] on span at bounding box center [219, 244] width 9 height 18
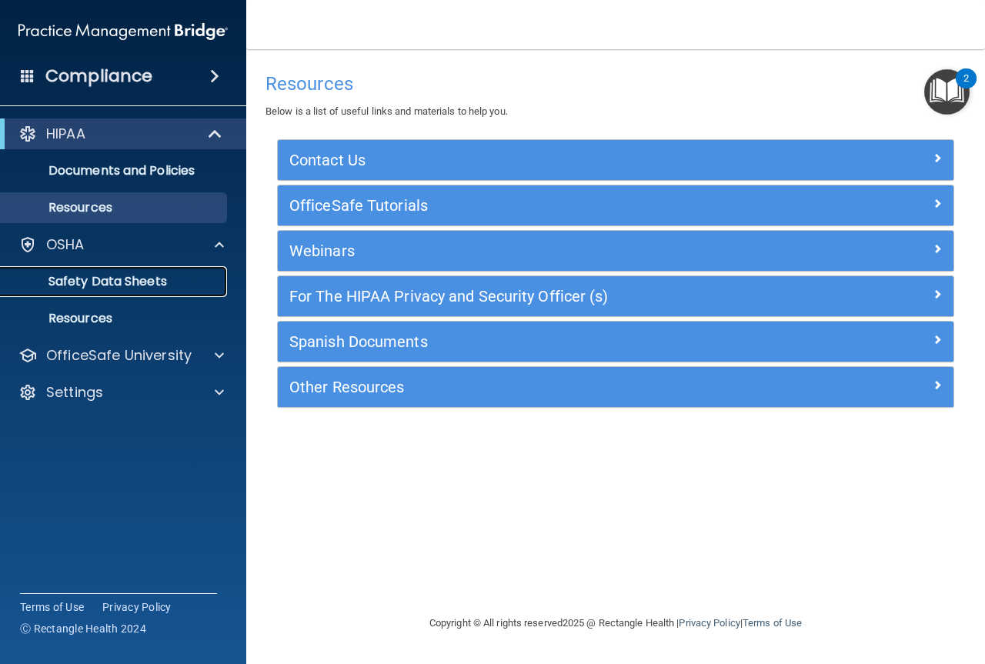
click at [137, 278] on p "Safety Data Sheets" at bounding box center [115, 281] width 210 height 15
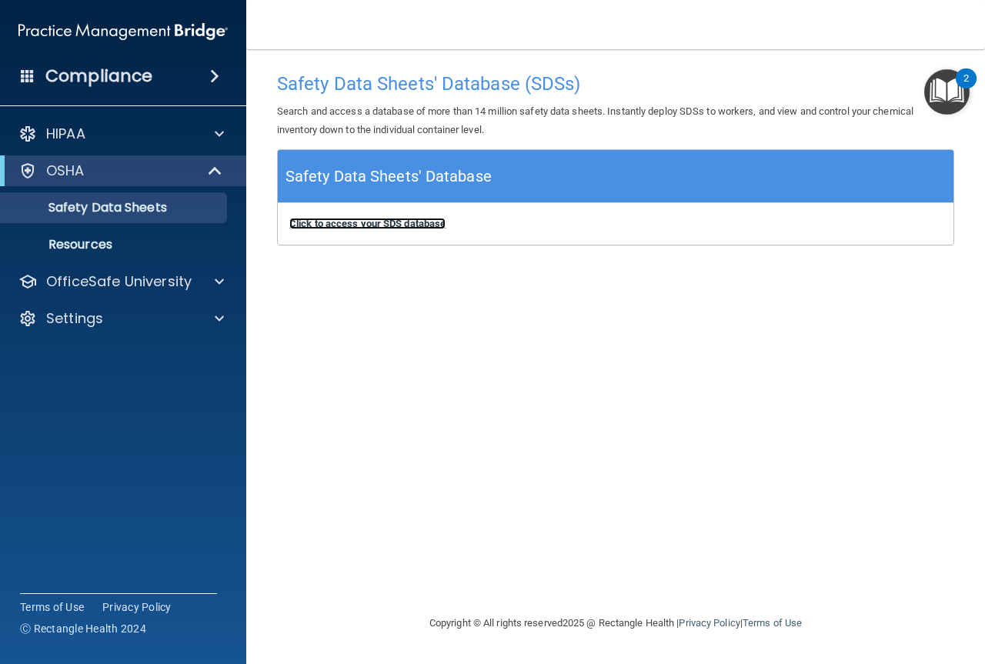
click at [356, 220] on b "Click to access your SDS database" at bounding box center [367, 224] width 156 height 12
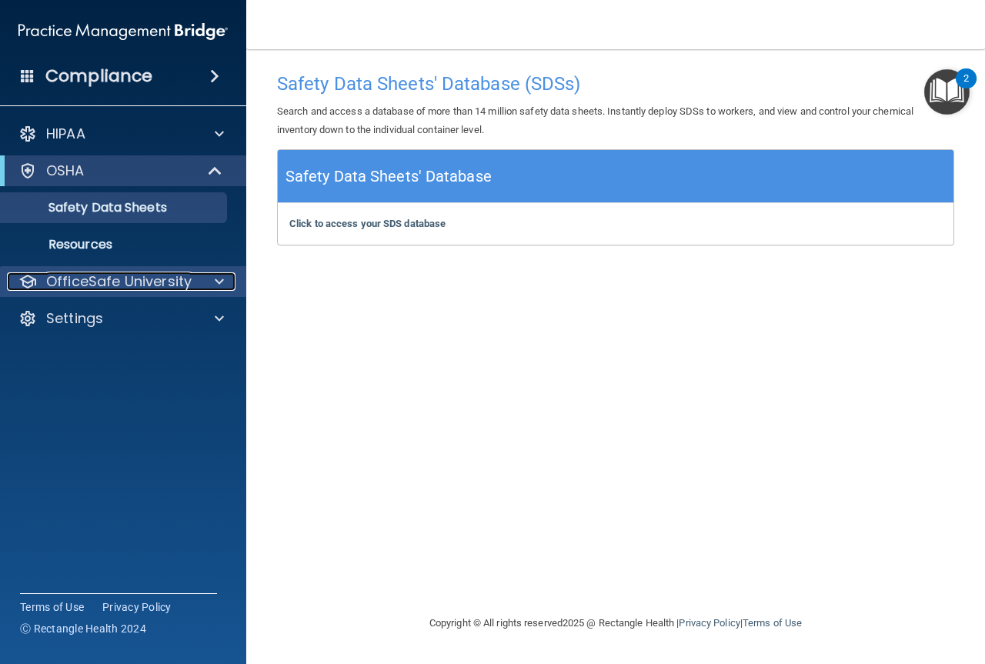
click at [214, 279] on div at bounding box center [217, 281] width 38 height 18
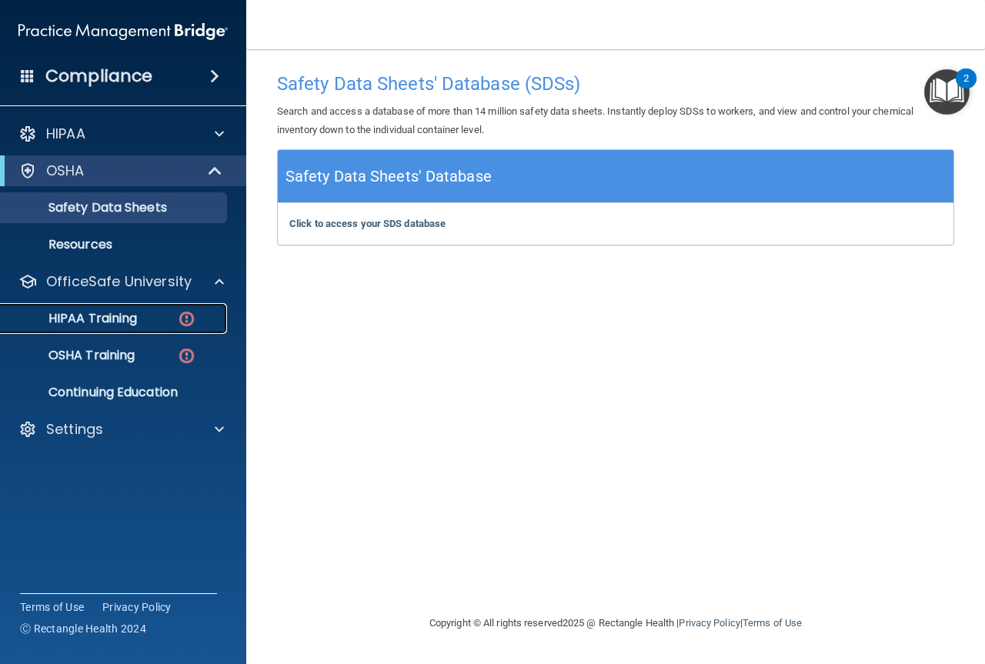
click at [133, 316] on p "HIPAA Training" at bounding box center [73, 318] width 127 height 15
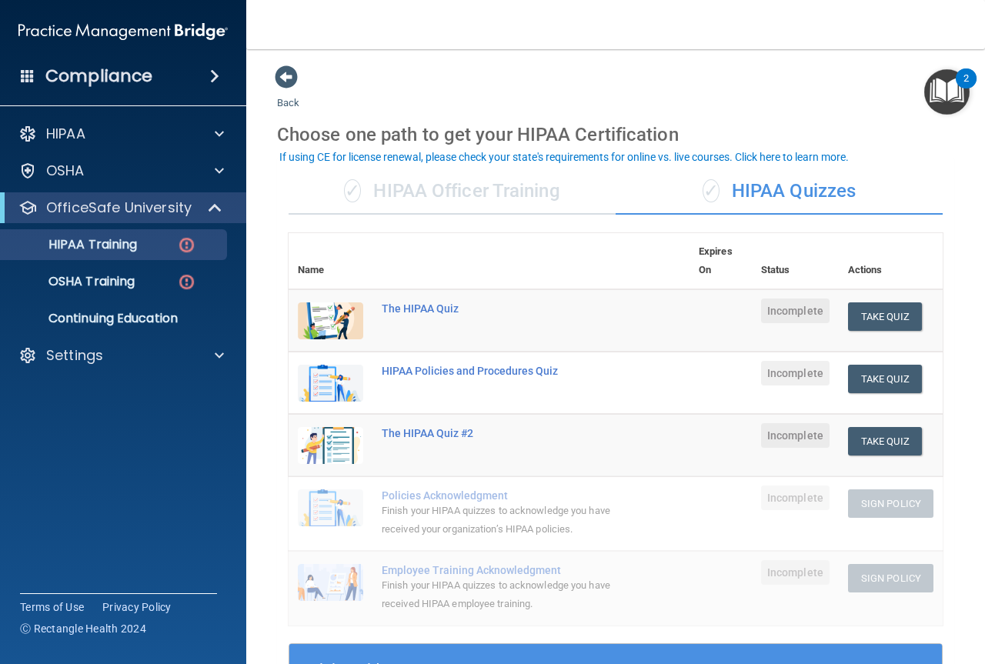
click at [333, 311] on img at bounding box center [330, 320] width 65 height 37
